Goal: Contribute content: Contribute content

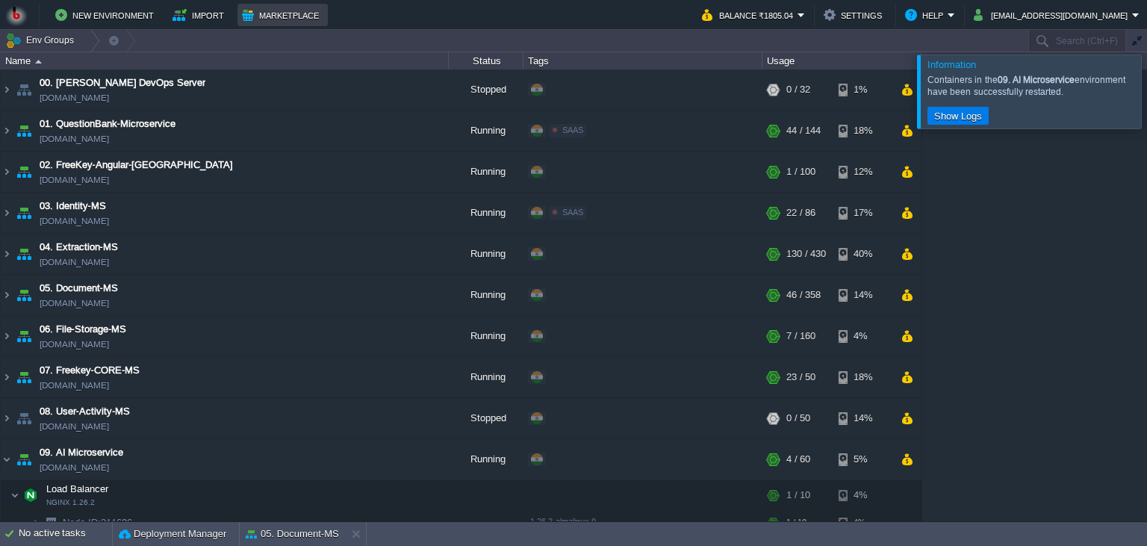
scroll to position [26, 0]
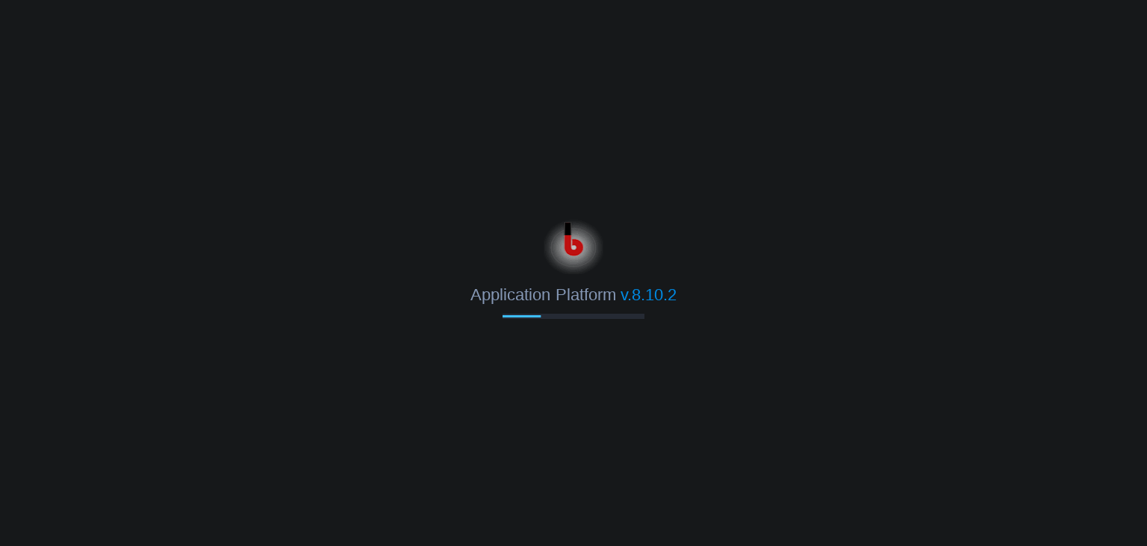
click at [866, 248] on div at bounding box center [573, 244] width 1147 height 60
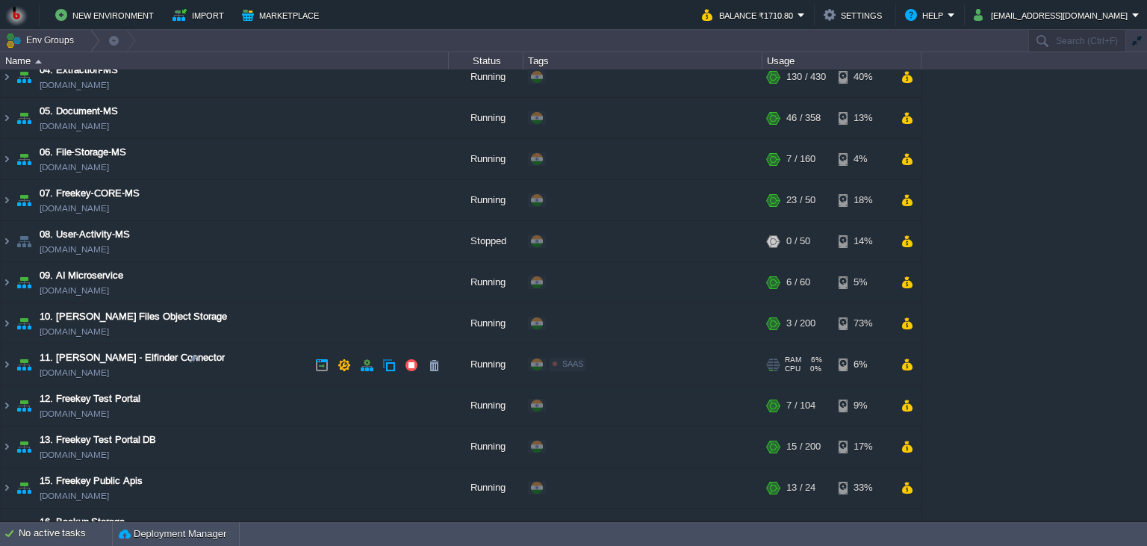
scroll to position [149, 0]
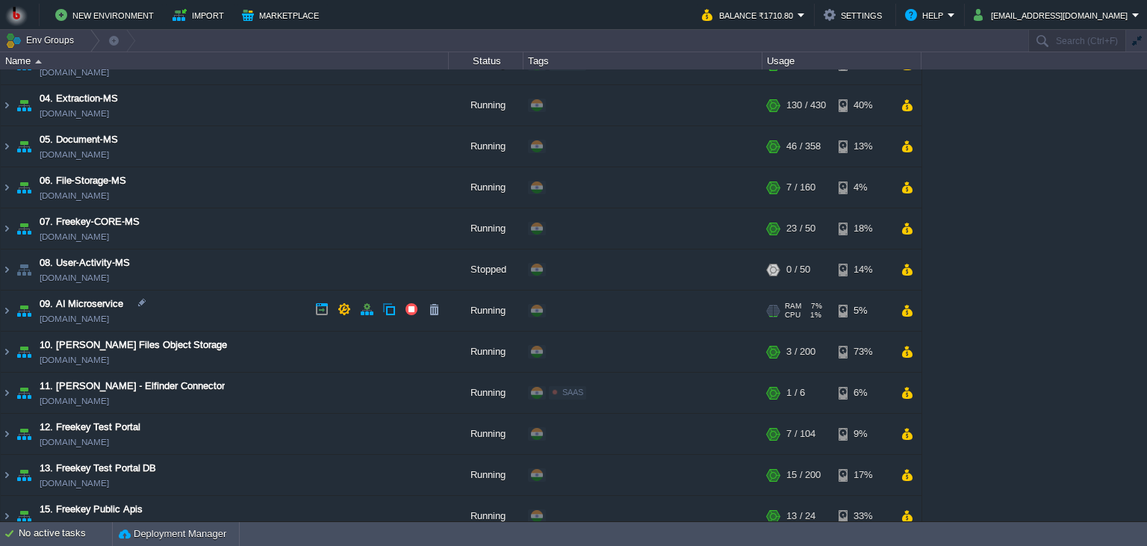
click at [214, 319] on td "09. AI Microservice ai-ms.in1.bitss.cloud" at bounding box center [225, 311] width 448 height 41
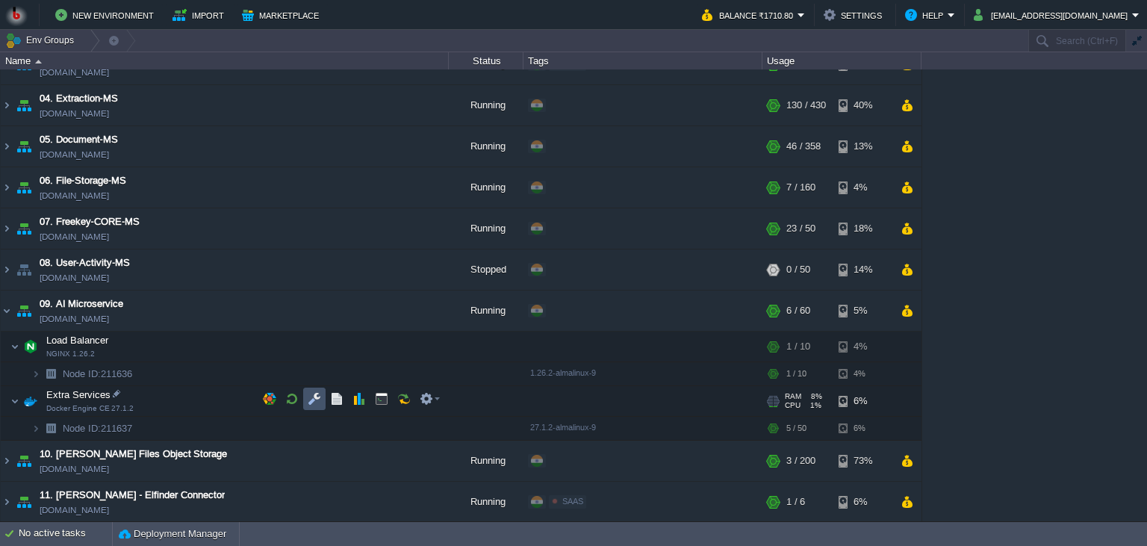
click at [311, 397] on button "button" at bounding box center [314, 398] width 13 height 13
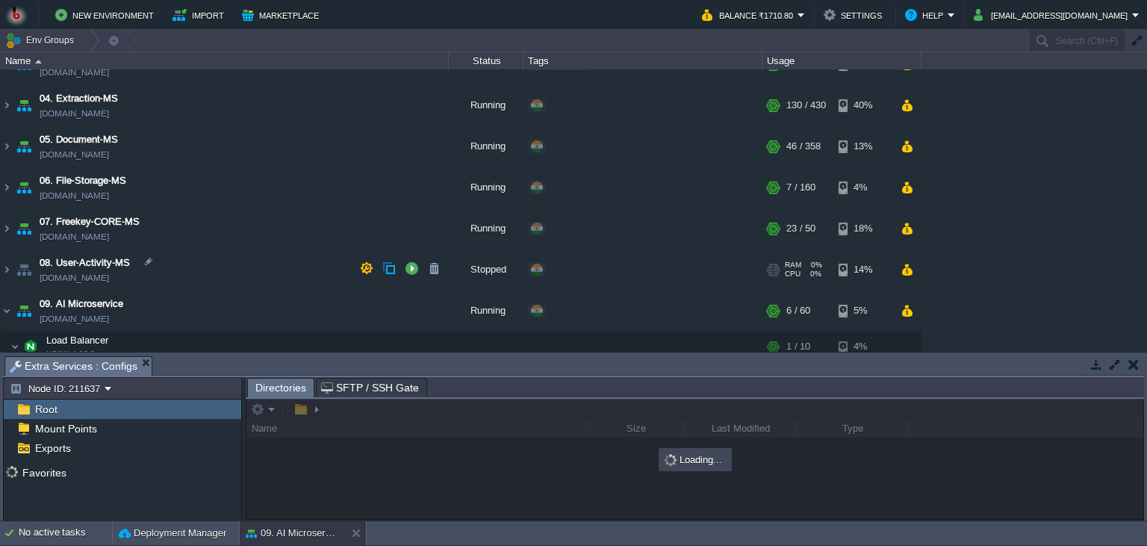
scroll to position [353, 0]
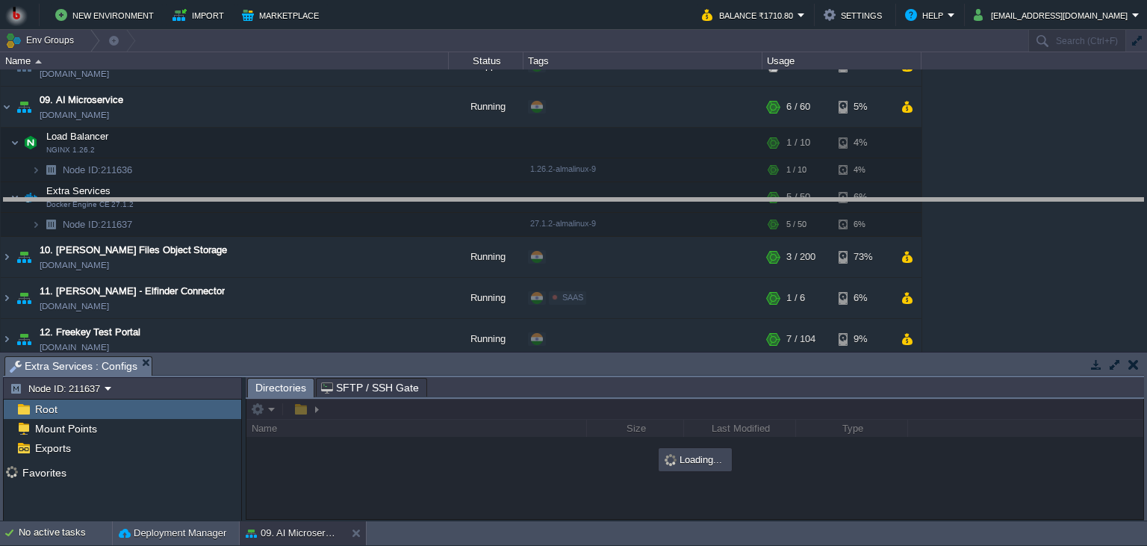
drag, startPoint x: 422, startPoint y: 366, endPoint x: 415, endPoint y: 186, distance: 180.2
click at [415, 186] on body "New Environment Import Marketplace Bonus ₹0.00 Upgrade Account Balance ₹1710.80…" at bounding box center [573, 273] width 1147 height 546
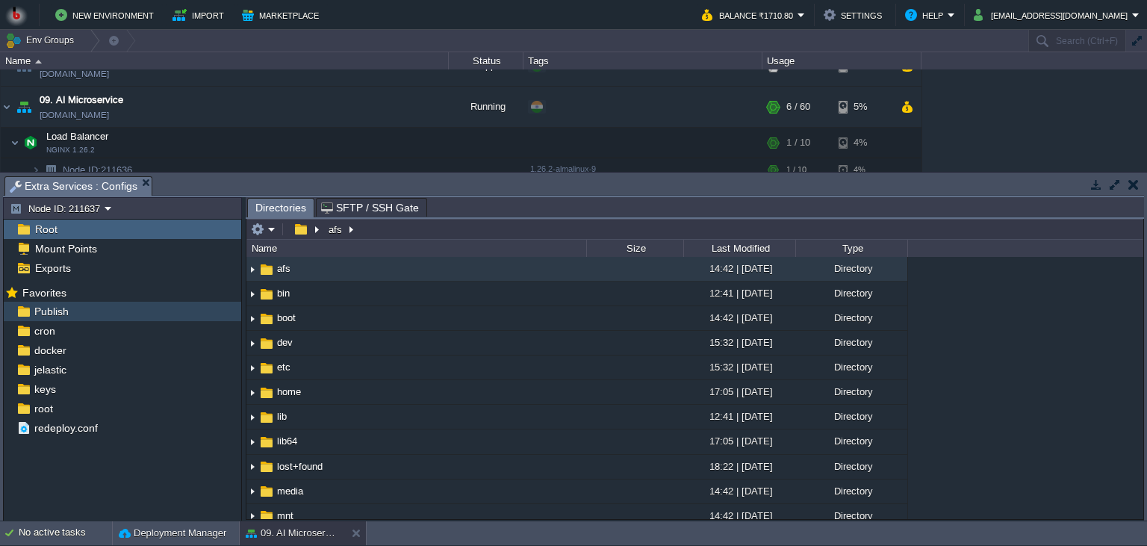
click at [89, 313] on div "Publish" at bounding box center [123, 311] width 238 height 19
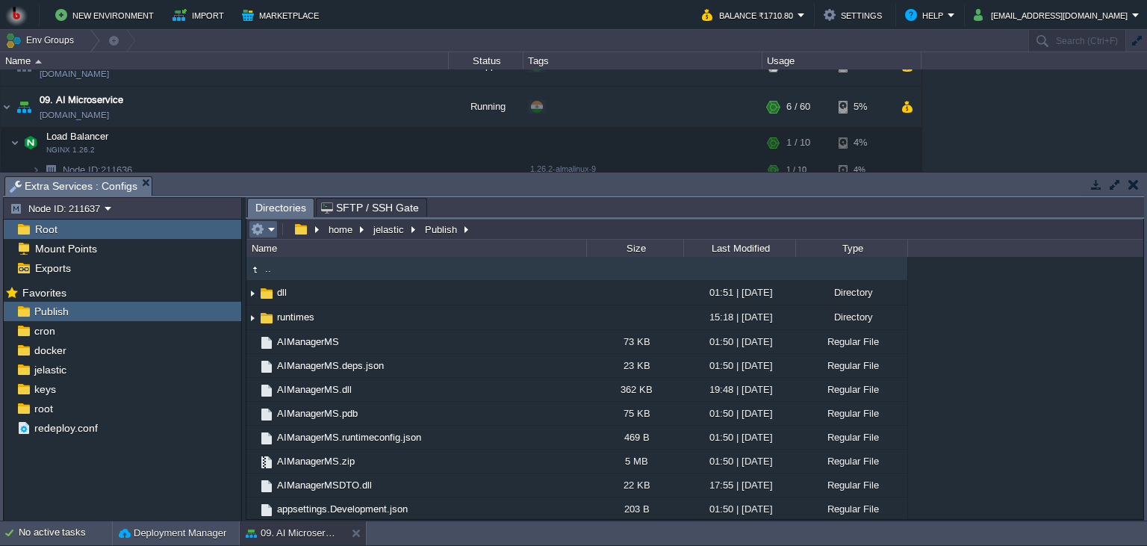
click at [264, 231] on em at bounding box center [263, 229] width 25 height 13
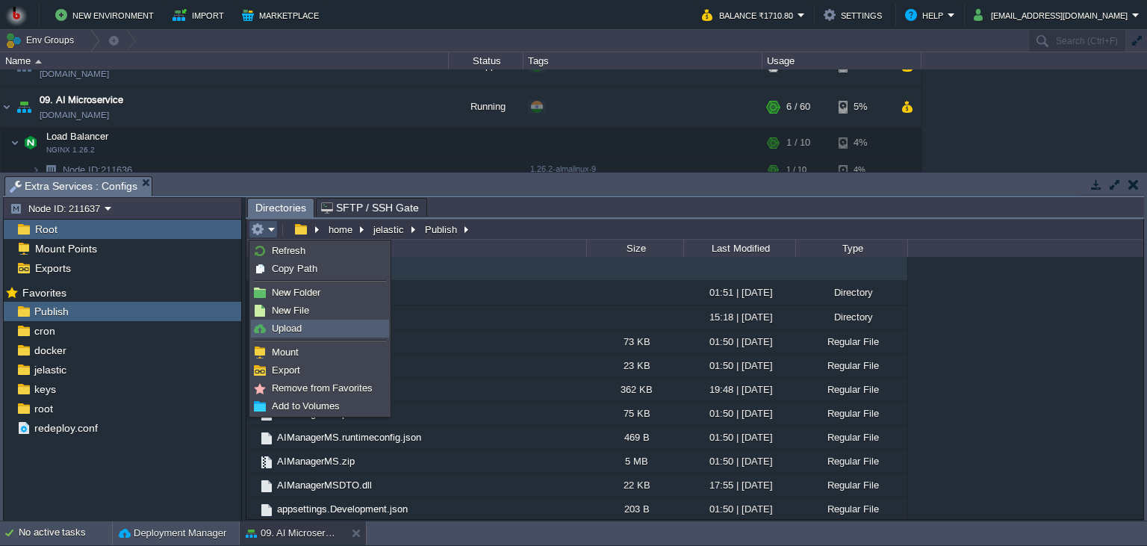
click at [314, 330] on link "Upload" at bounding box center [320, 328] width 137 height 16
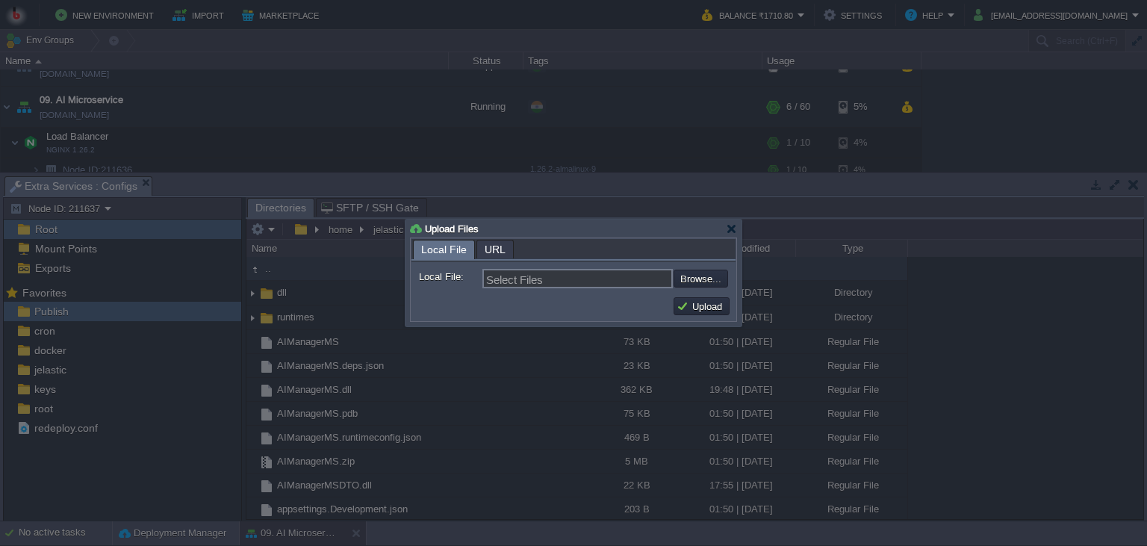
click at [680, 270] on div "Select Files Browse..." at bounding box center [606, 278] width 246 height 19
click at [683, 273] on input "file" at bounding box center [633, 279] width 189 height 18
type input "C:\fakepath\AIManagerMS.dll"
type input "AIManagerMS.dll"
click at [701, 282] on input "file" at bounding box center [633, 279] width 189 height 18
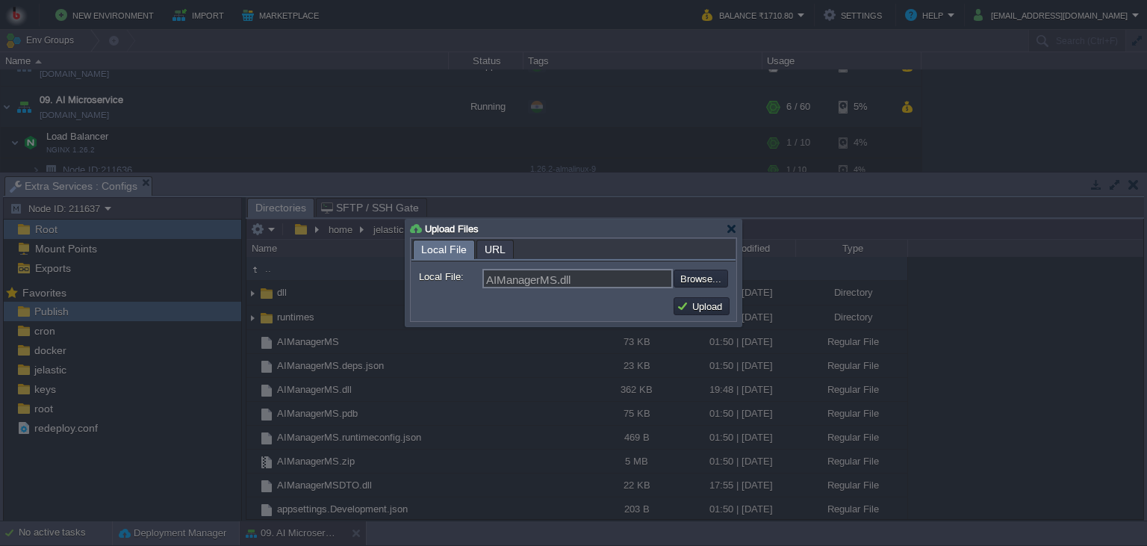
type input "C:\fakepath\AIManagerMS.dll"
type input "AIManagerMS.dll, AIManagerMSDTO.dll"
click at [700, 307] on button "Upload" at bounding box center [702, 306] width 50 height 13
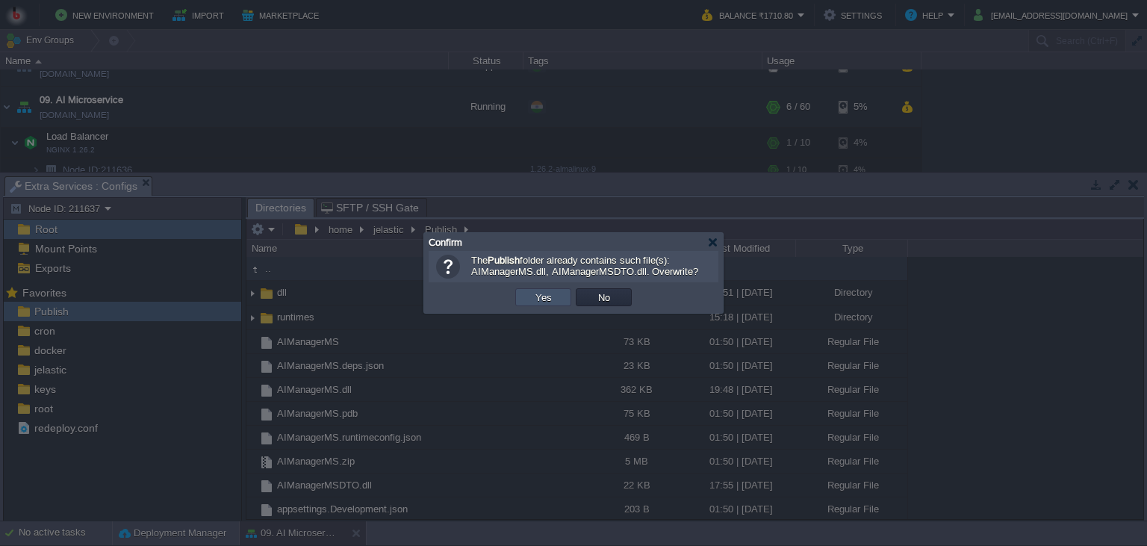
click at [554, 300] on button "Yes" at bounding box center [543, 297] width 25 height 13
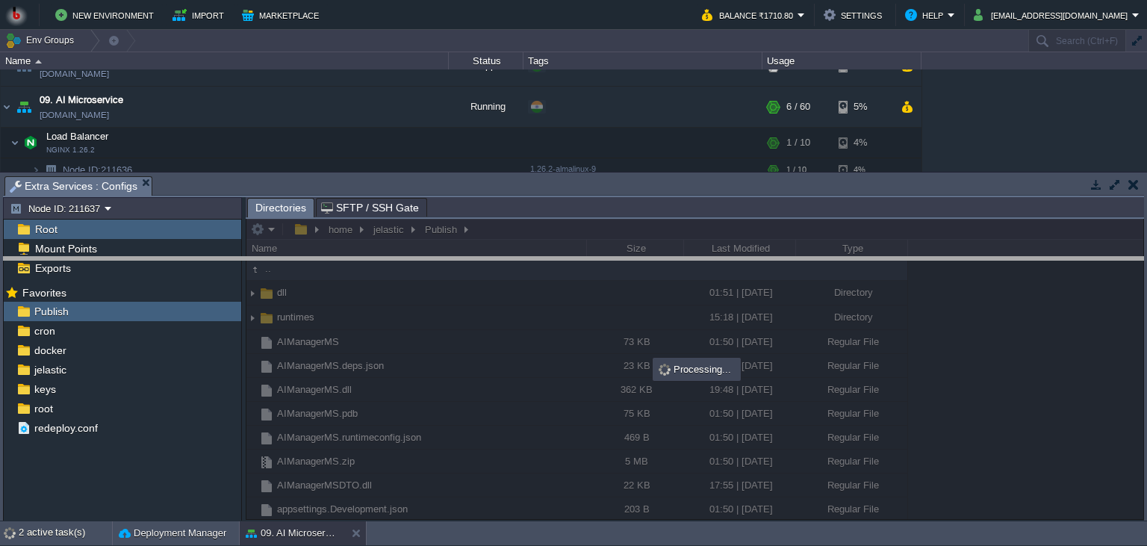
drag, startPoint x: 503, startPoint y: 187, endPoint x: 494, endPoint y: 295, distance: 107.9
click at [494, 295] on body "New Environment Import Marketplace Bonus ₹0.00 Upgrade Account Balance ₹1710.80…" at bounding box center [573, 273] width 1147 height 546
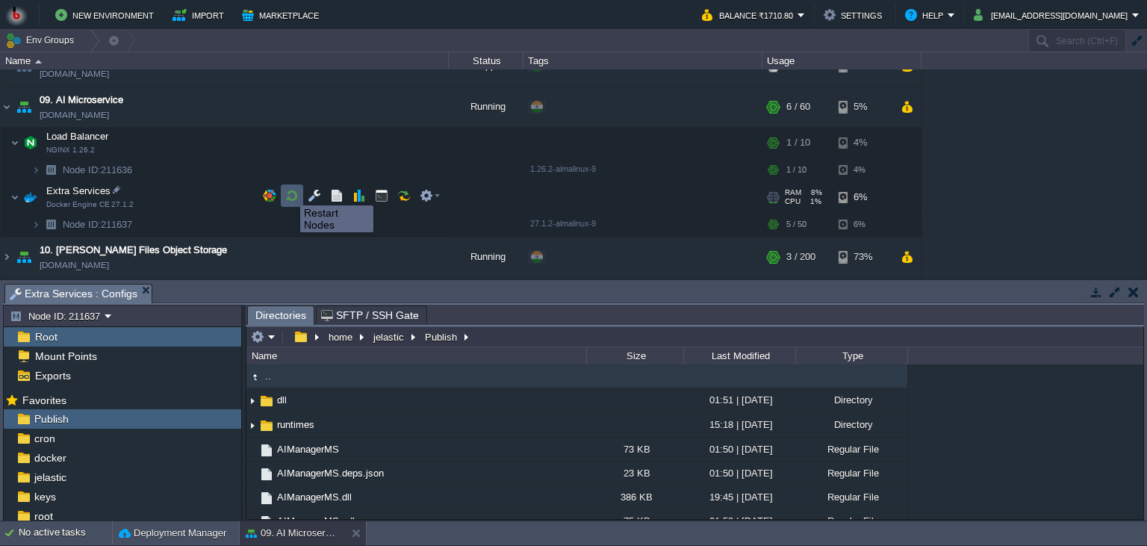
click at [289, 192] on button "button" at bounding box center [291, 195] width 13 height 13
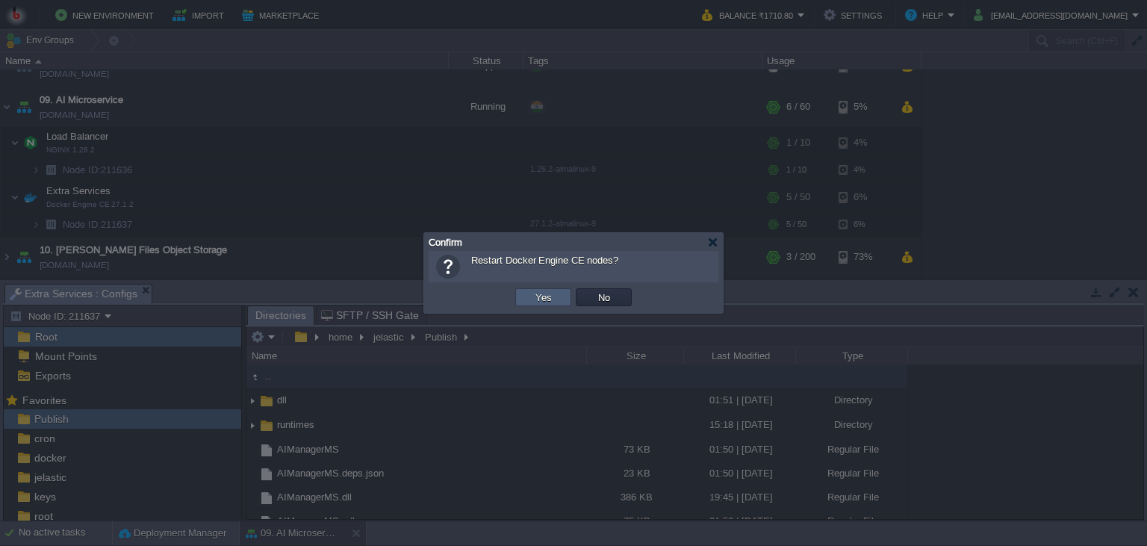
click at [559, 294] on td "Yes" at bounding box center [543, 297] width 56 height 18
